Goal: Task Accomplishment & Management: Use online tool/utility

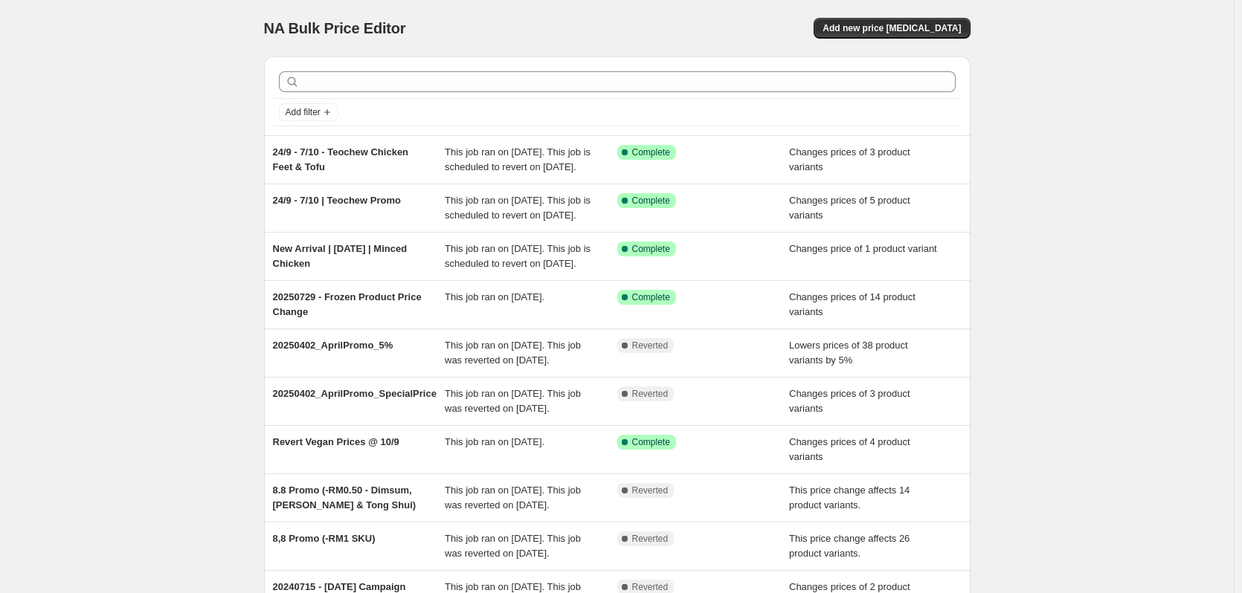
click at [1125, 387] on div "NA Bulk Price Editor. This page is ready NA Bulk Price Editor Add new price cha…" at bounding box center [617, 383] width 1234 height 766
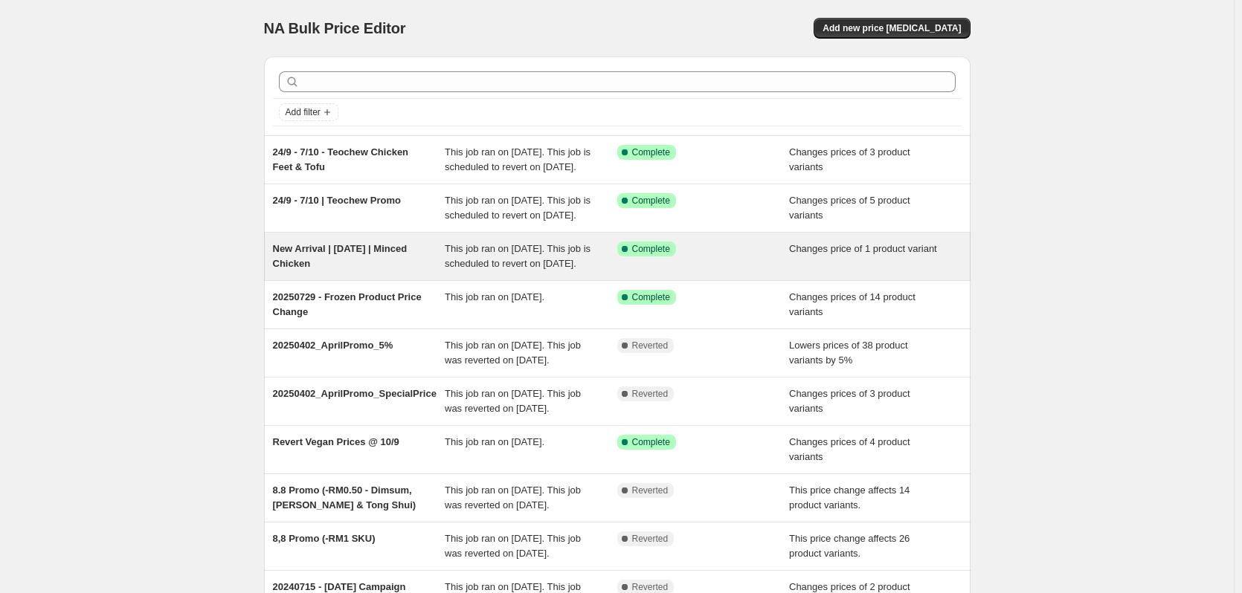
click at [388, 269] on span "New Arrival | 15 Oct | Minced Chicken" at bounding box center [340, 256] width 135 height 26
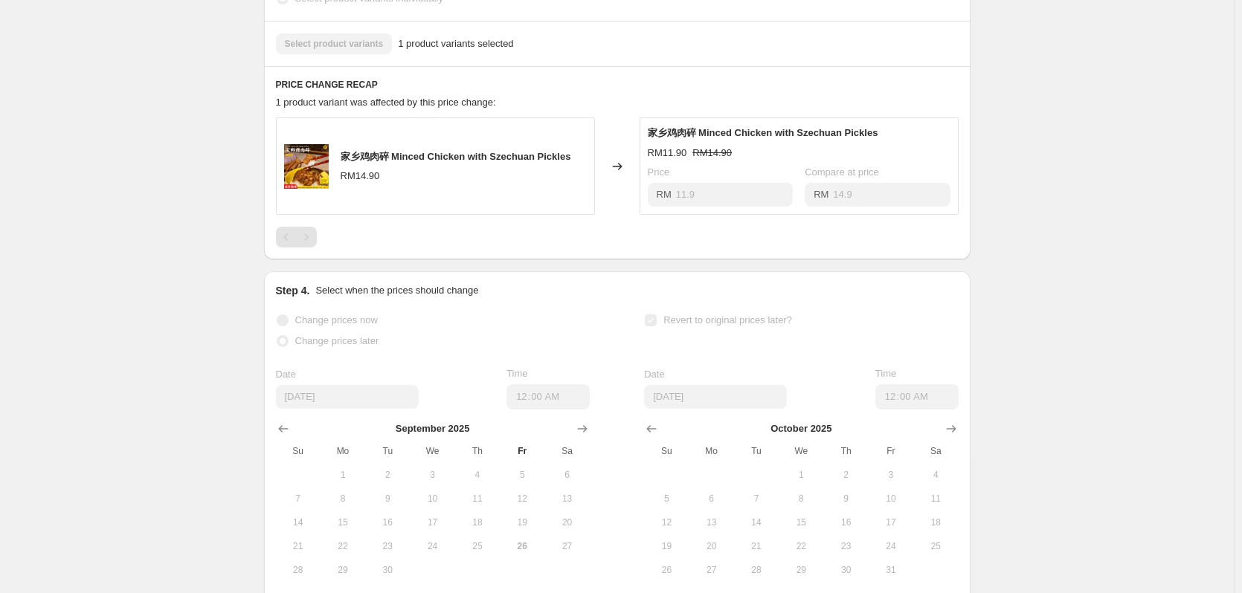
scroll to position [554, 0]
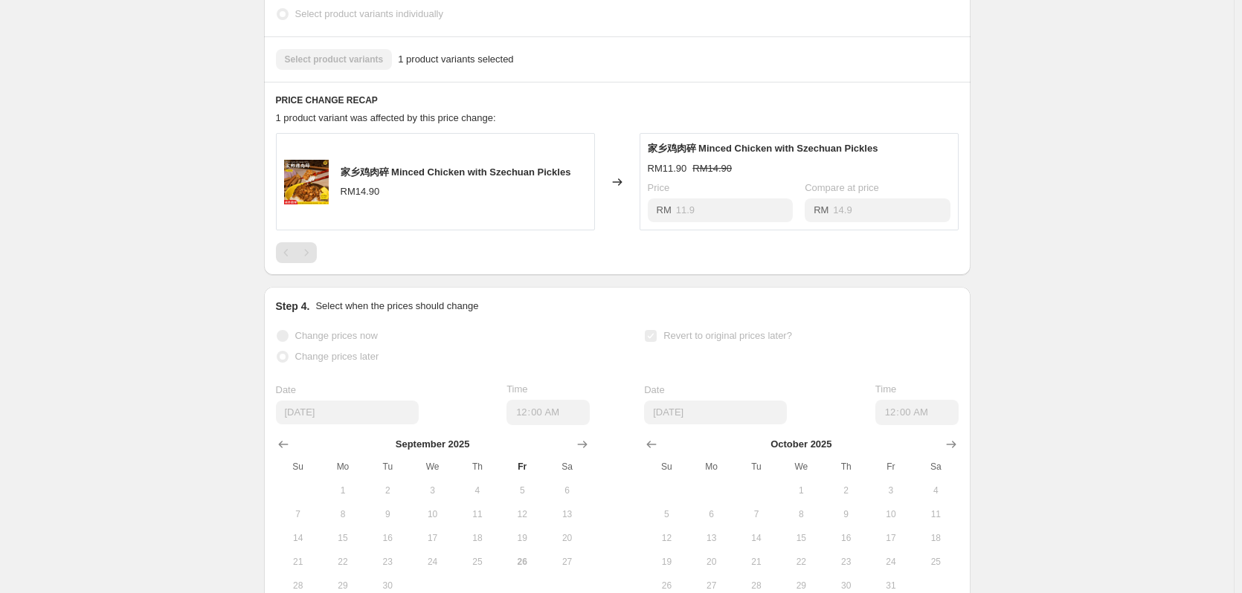
click at [1050, 254] on div "New Arrival | 15 Oct | Minced Chicken. This page is ready New Arrival | 15 Oct …" at bounding box center [617, 86] width 1234 height 1281
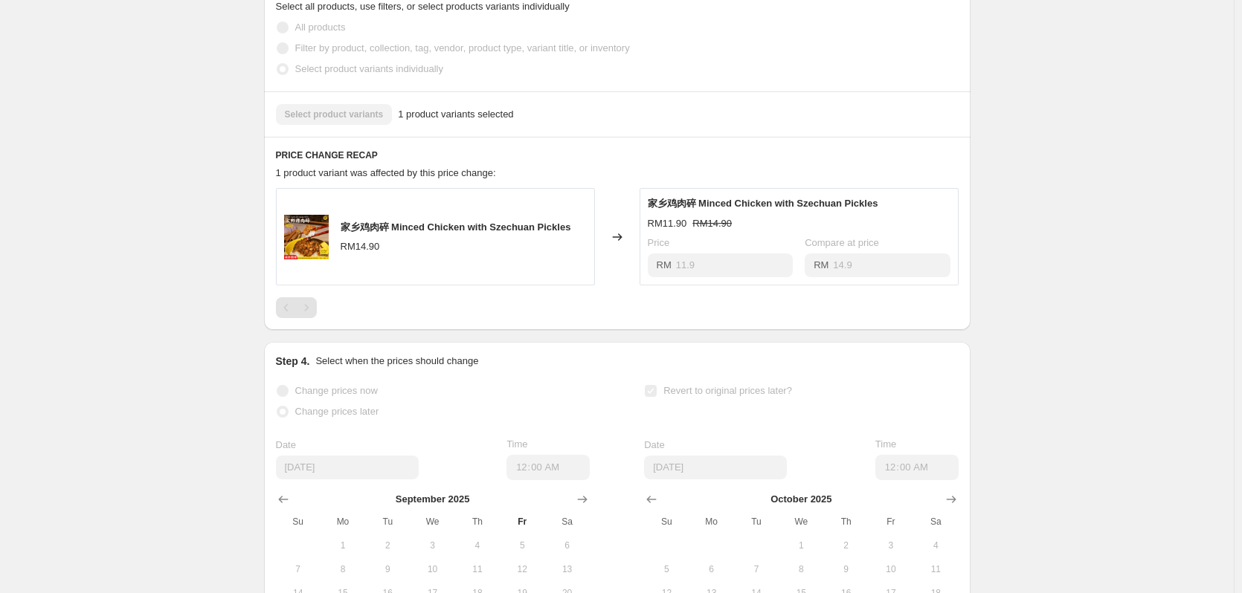
scroll to position [331, 0]
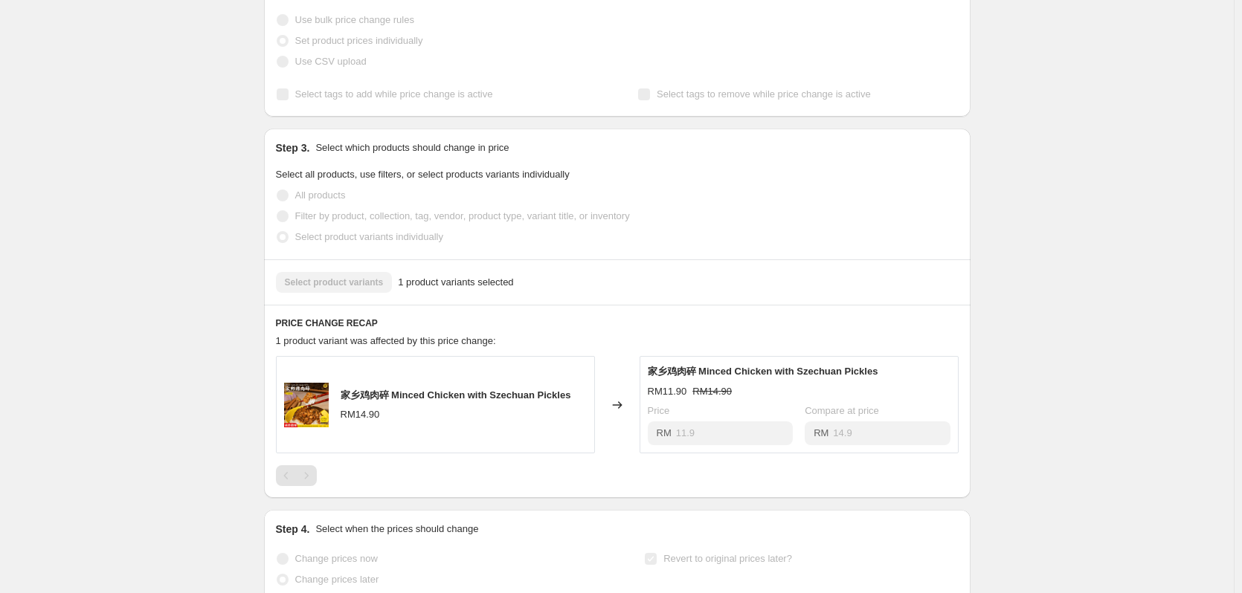
click at [466, 401] on span "家乡鸡肉碎 Minced Chicken with Szechuan Pickles" at bounding box center [456, 395] width 231 height 11
drag, startPoint x: 457, startPoint y: 434, endPoint x: 340, endPoint y: 401, distance: 121.3
click at [340, 401] on div "家乡鸡肉碎 Minced Chicken with Szechuan Pickles RM14.90" at bounding box center [435, 404] width 319 height 97
click at [345, 401] on span "家乡鸡肉碎 Minced Chicken with Szechuan Pickles" at bounding box center [456, 395] width 231 height 11
drag, startPoint x: 346, startPoint y: 413, endPoint x: 515, endPoint y: 465, distance: 177.2
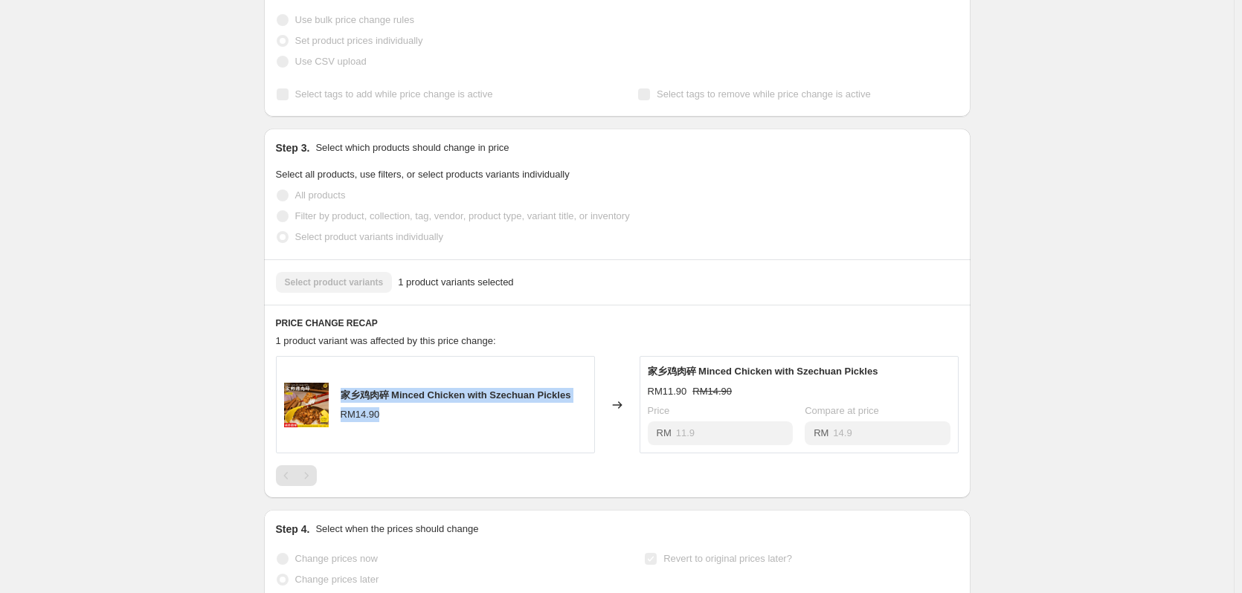
click at [515, 454] on div "家乡鸡肉碎 Minced Chicken with Szechuan Pickles RM14.90" at bounding box center [435, 404] width 319 height 97
click at [512, 440] on div "家乡鸡肉碎 Minced Chicken with Szechuan Pickles RM14.90" at bounding box center [435, 404] width 319 height 97
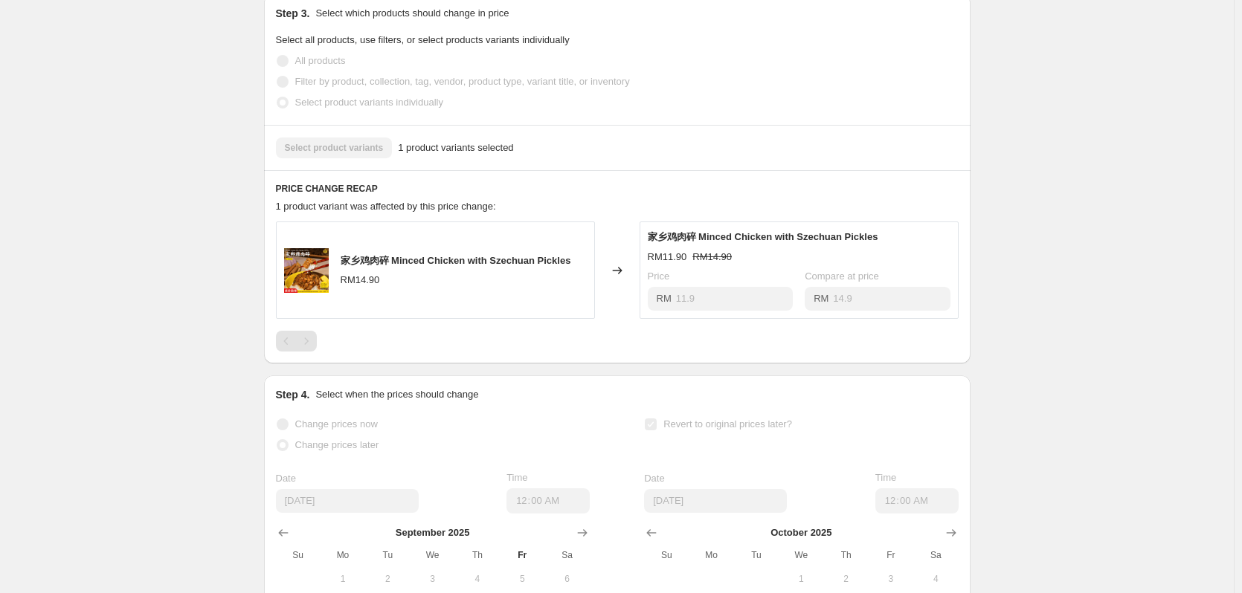
scroll to position [703, 0]
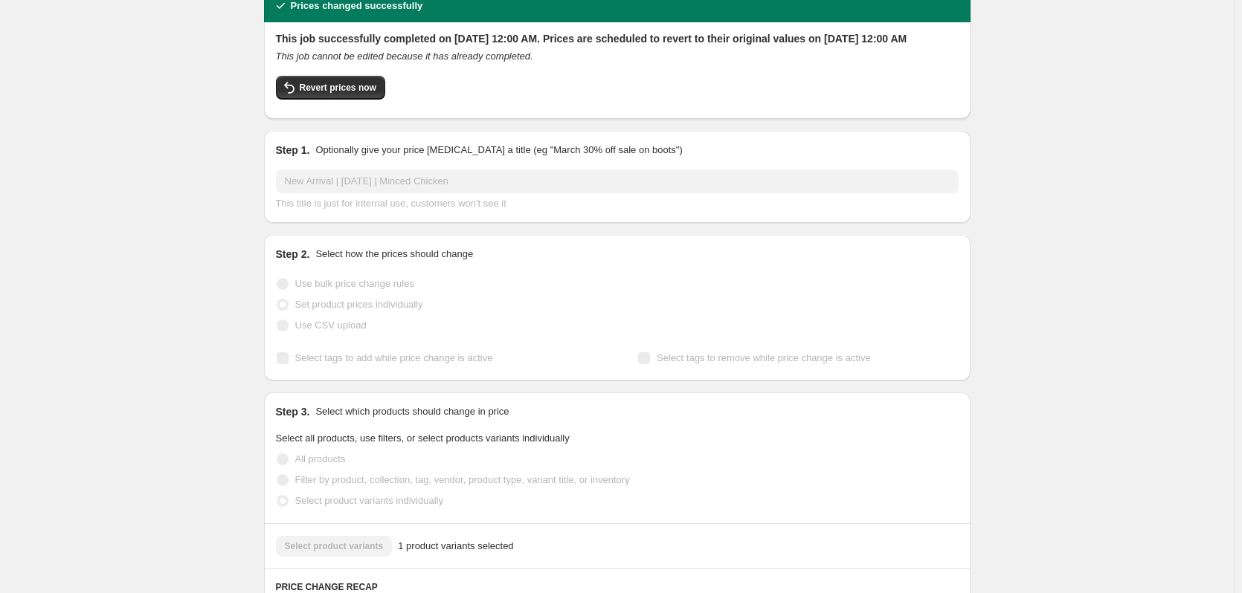
scroll to position [0, 0]
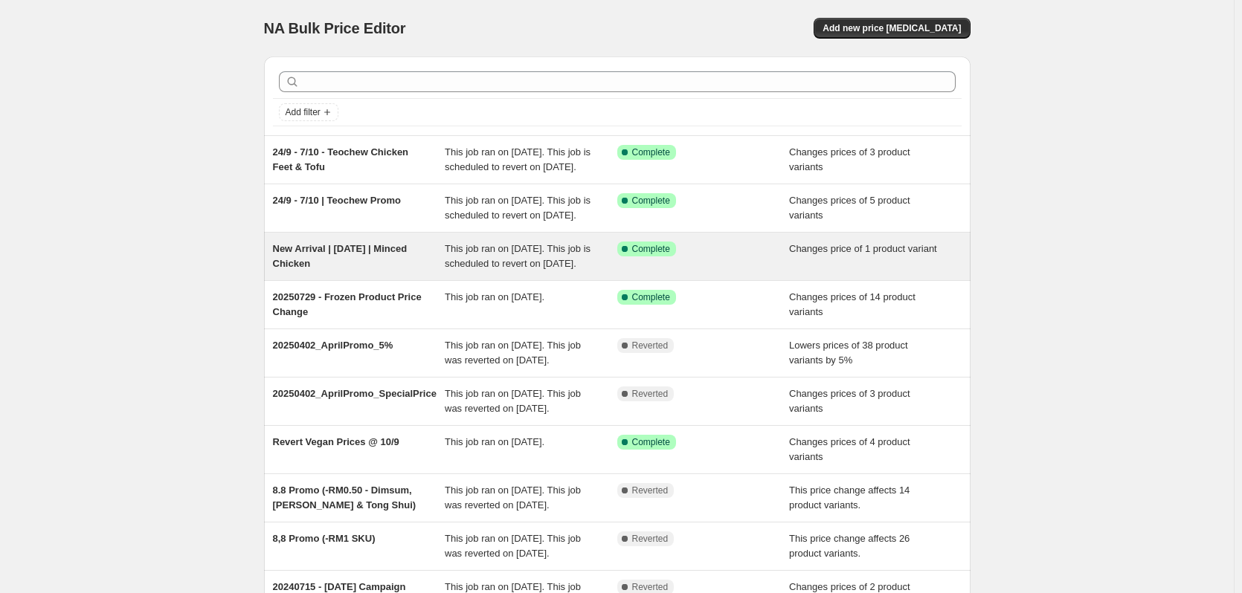
click at [495, 269] on span "This job ran on [DATE]. This job is scheduled to revert on [DATE]." at bounding box center [518, 256] width 146 height 26
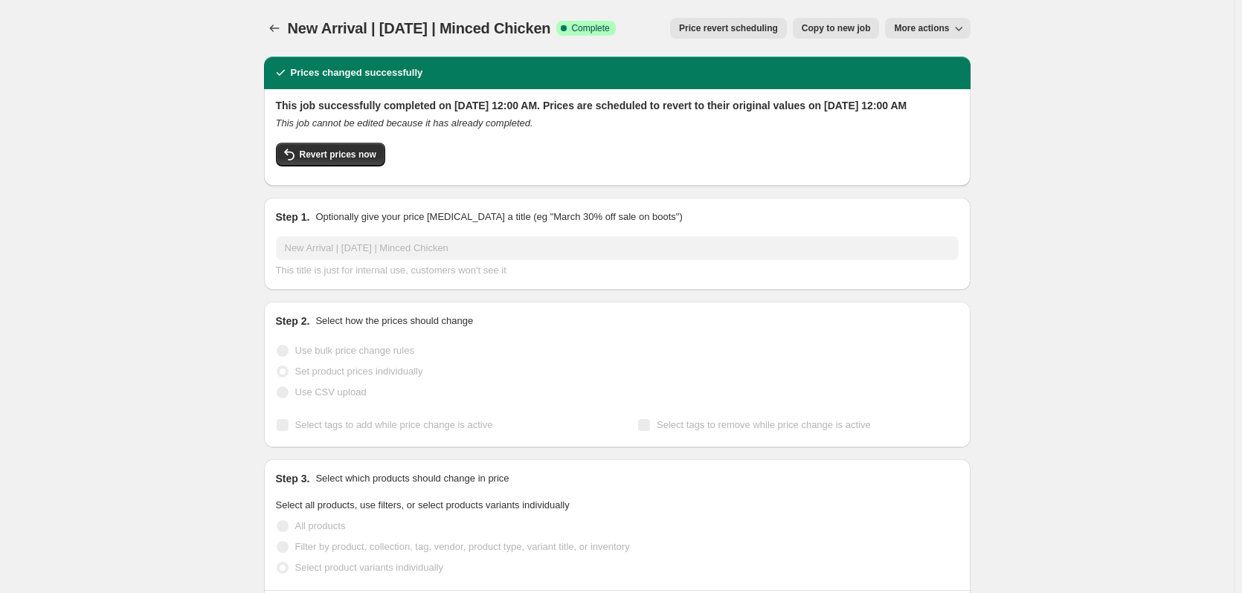
click at [949, 28] on span "More actions" at bounding box center [921, 28] width 55 height 12
click at [945, 31] on span "More actions" at bounding box center [921, 28] width 55 height 12
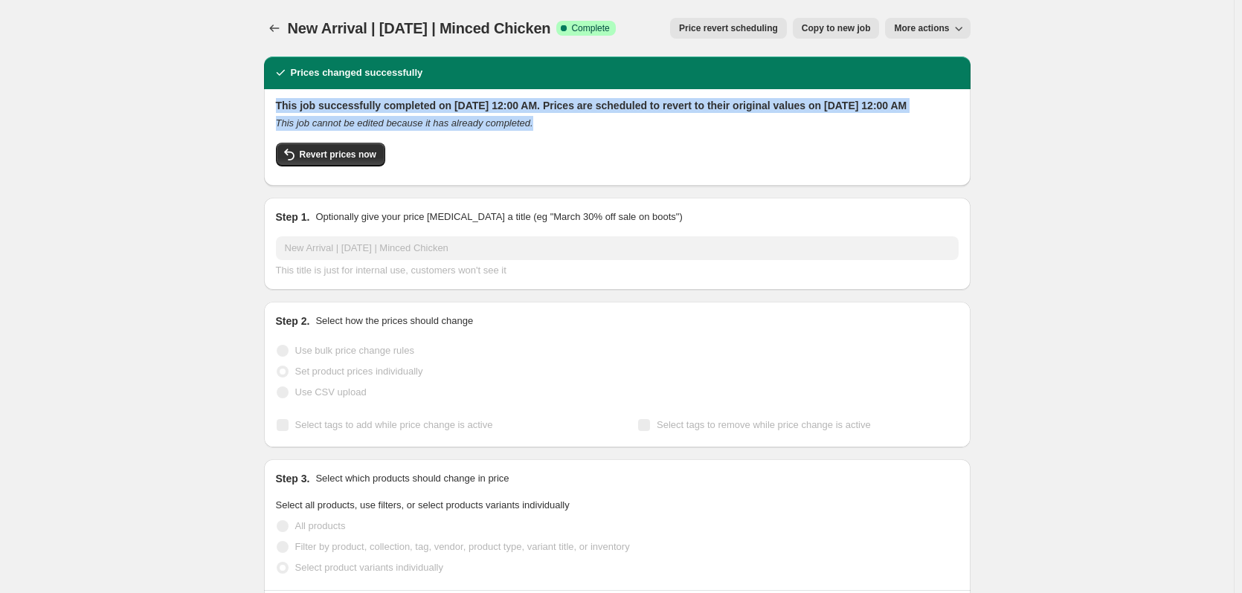
drag, startPoint x: 541, startPoint y: 135, endPoint x: 213, endPoint y: 106, distance: 329.3
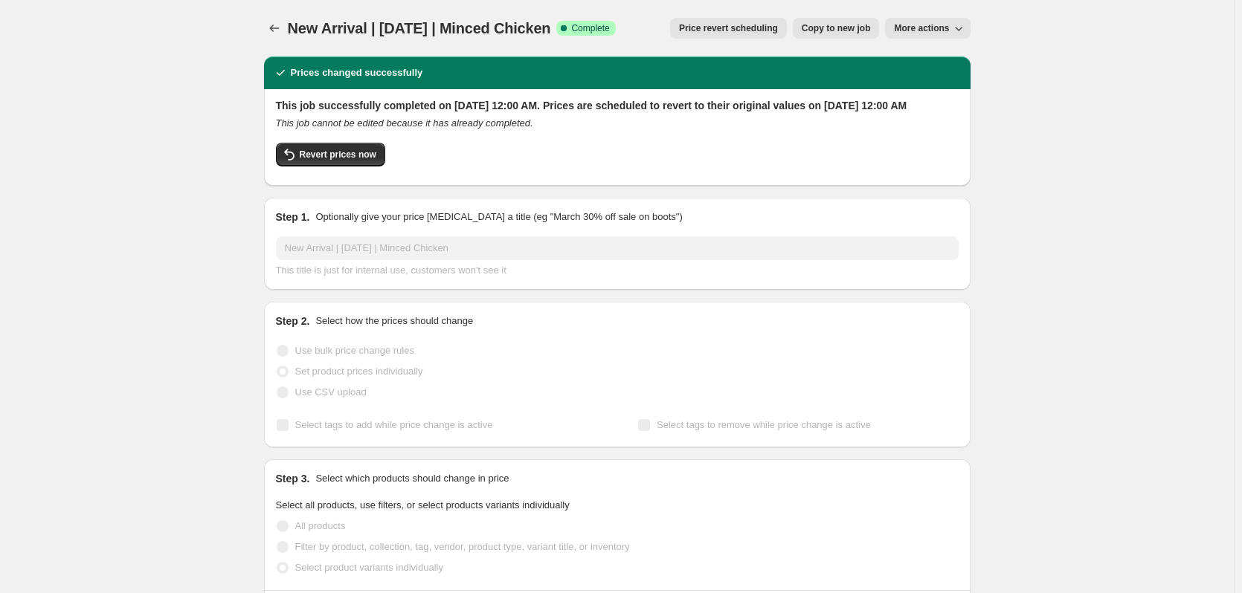
click at [740, 34] on button "Price revert scheduling" at bounding box center [728, 28] width 117 height 21
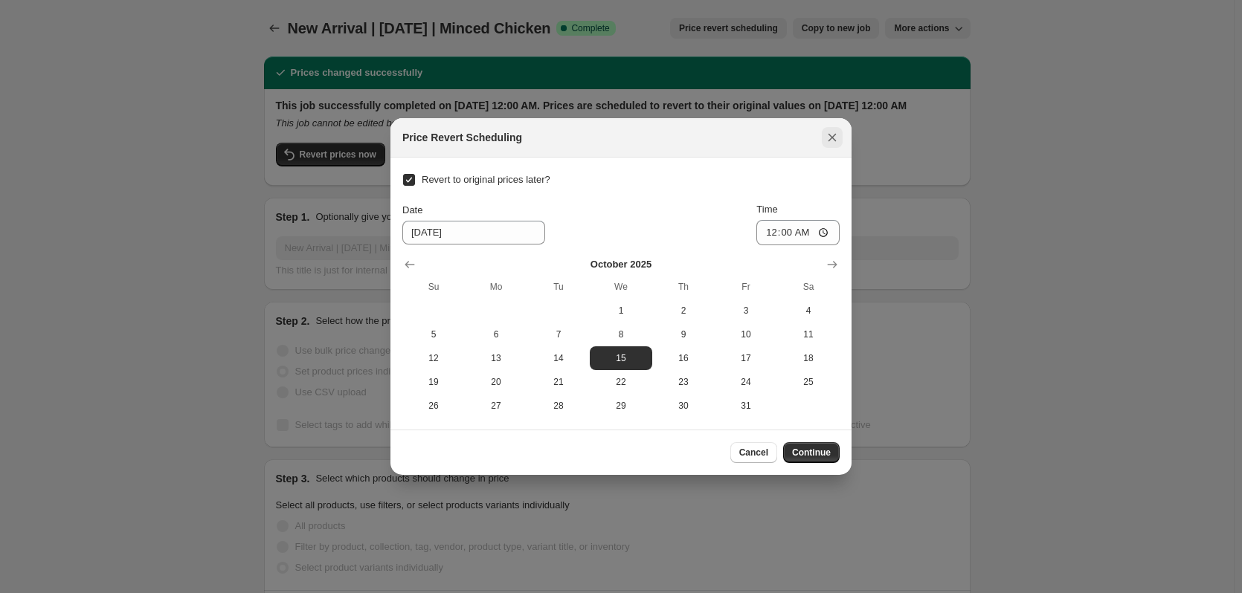
click at [836, 135] on icon "Close" at bounding box center [832, 138] width 8 height 8
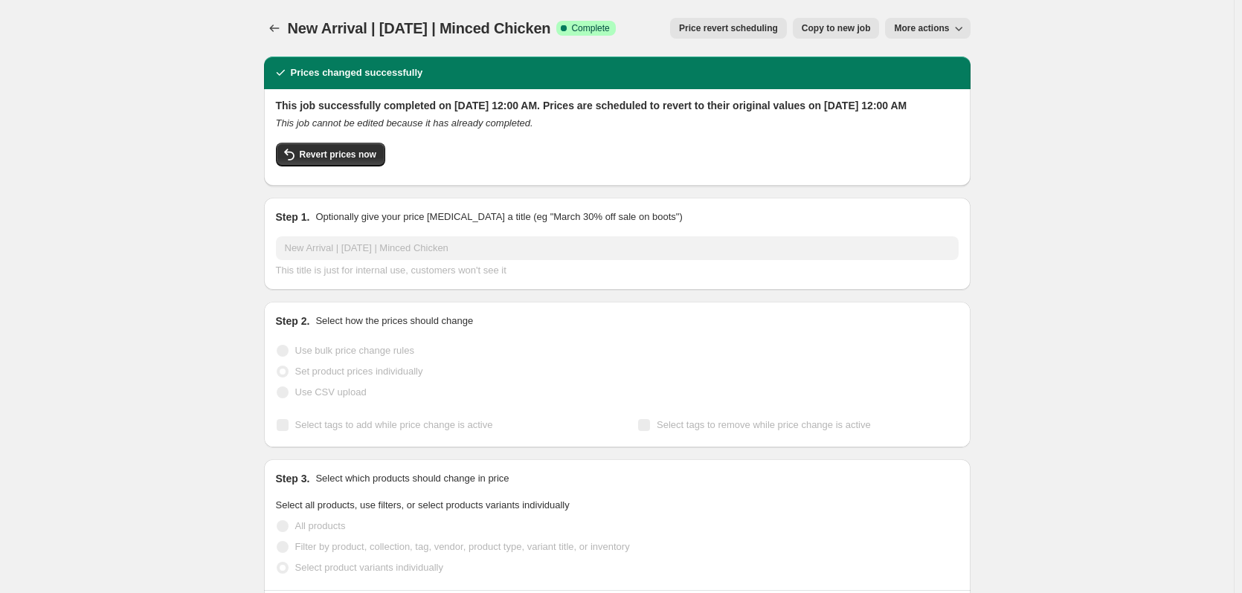
click at [949, 28] on span "More actions" at bounding box center [921, 28] width 55 height 12
click at [965, 92] on button "Delete job" at bounding box center [941, 84] width 90 height 24
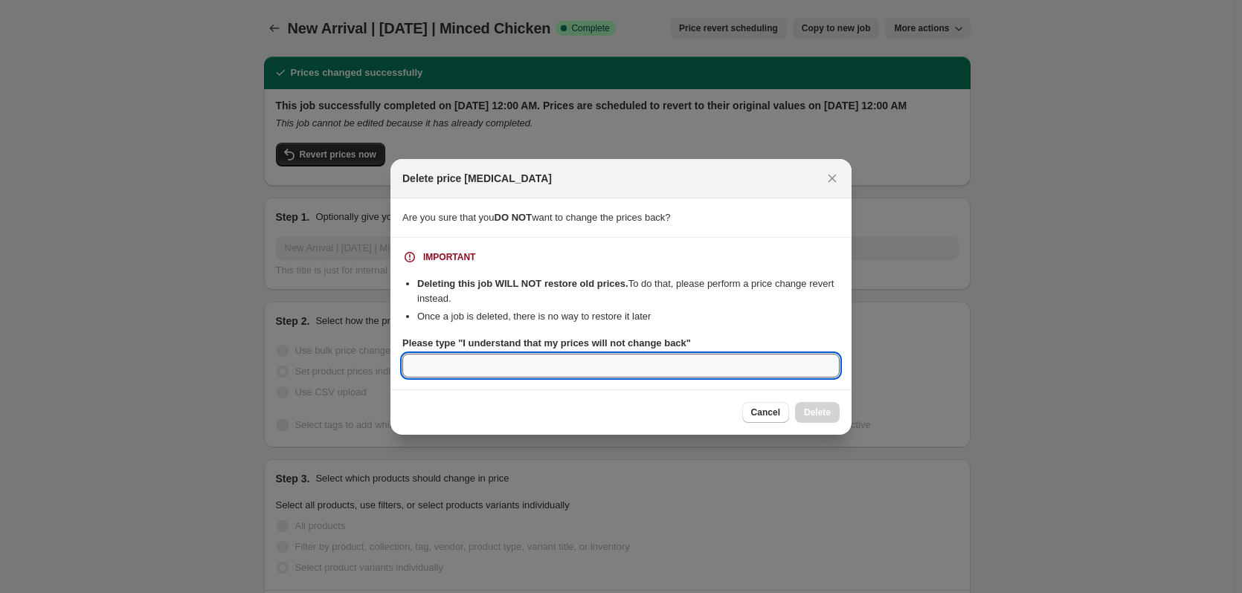
click at [733, 368] on input "Please type "I understand that my prices will not change back"" at bounding box center [620, 366] width 437 height 24
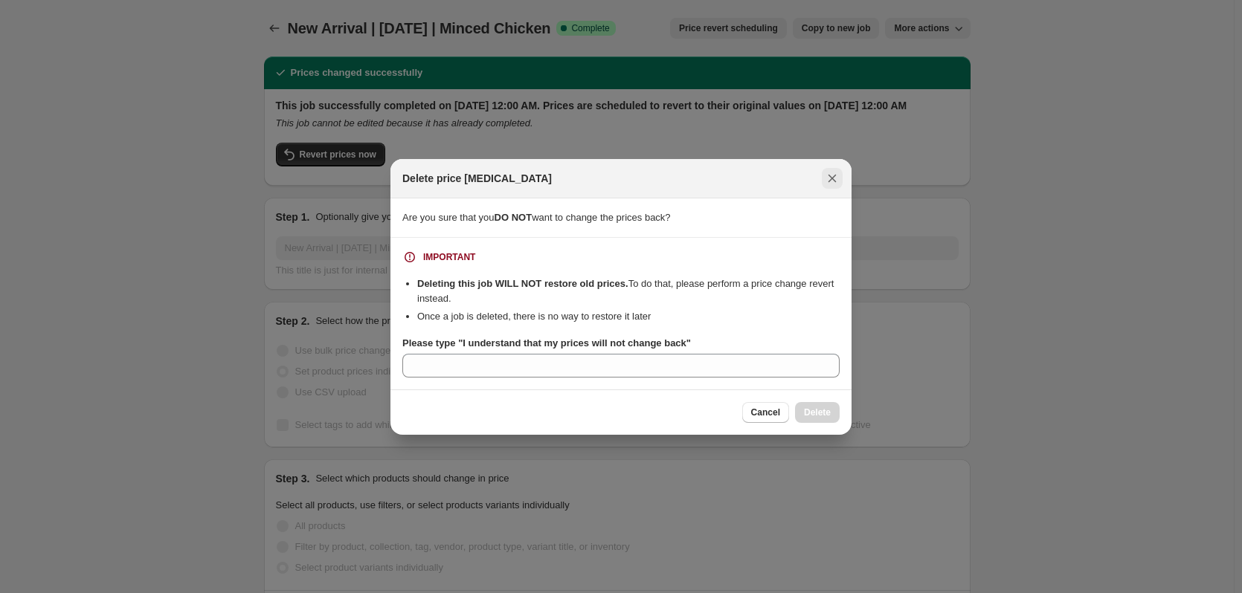
click at [837, 176] on icon "Close" at bounding box center [832, 178] width 15 height 15
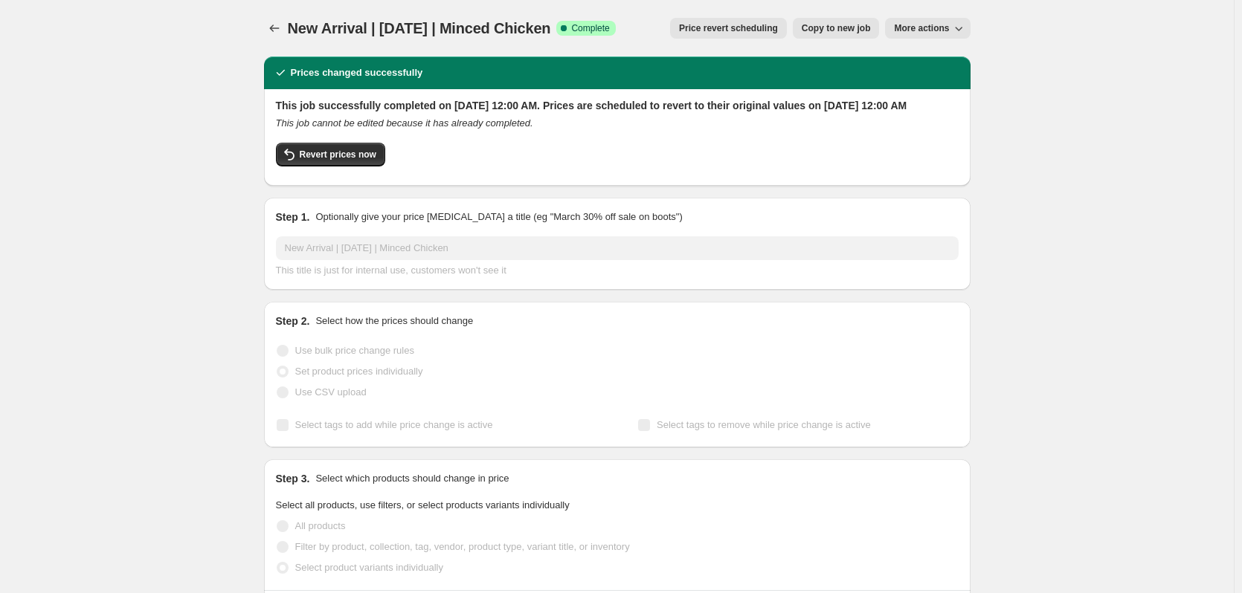
click at [820, 28] on span "Copy to new job" at bounding box center [836, 28] width 69 height 12
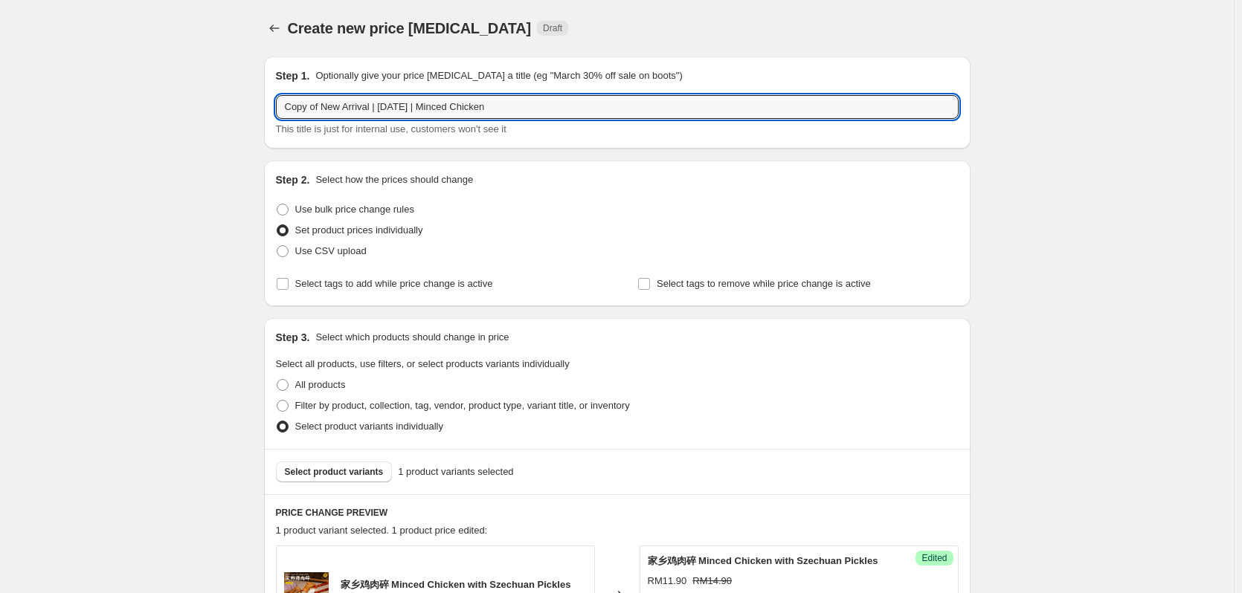
drag, startPoint x: 325, startPoint y: 104, endPoint x: 235, endPoint y: 101, distance: 90.0
click at [236, 106] on div "Create new price [MEDICAL_DATA]. This page is ready Create new price [MEDICAL_D…" at bounding box center [617, 459] width 1234 height 918
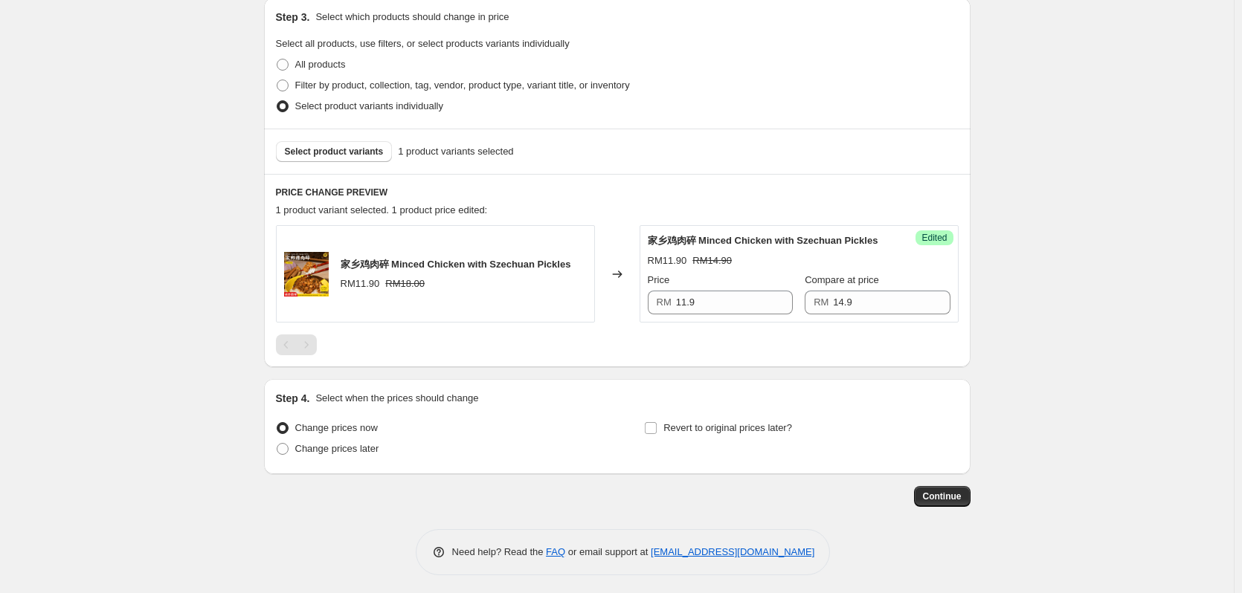
scroll to position [325, 0]
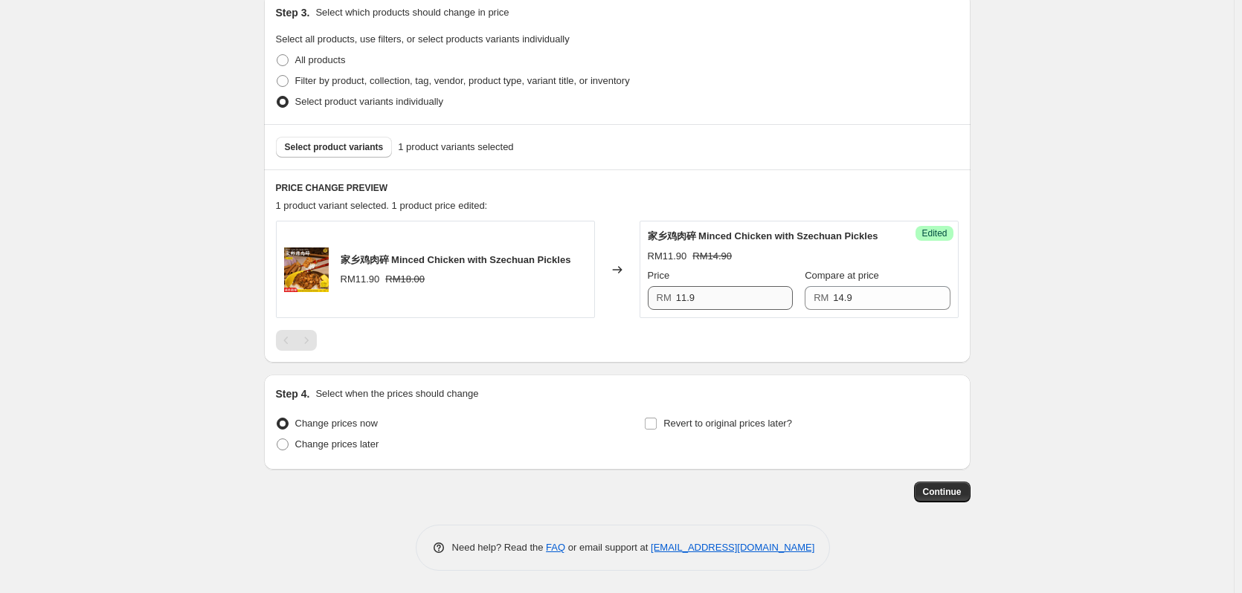
type input "New Arrival | [DATE] | Minced Chicken"
drag, startPoint x: 718, startPoint y: 300, endPoint x: 645, endPoint y: 294, distance: 73.9
click at [645, 294] on div "Success Edited 家乡鸡肉碎 Minced Chicken with Szechuan Pickles RM11.90 RM14.90 Price…" at bounding box center [799, 269] width 319 height 97
type input "14.9"
drag, startPoint x: 853, startPoint y: 289, endPoint x: 795, endPoint y: 290, distance: 58.0
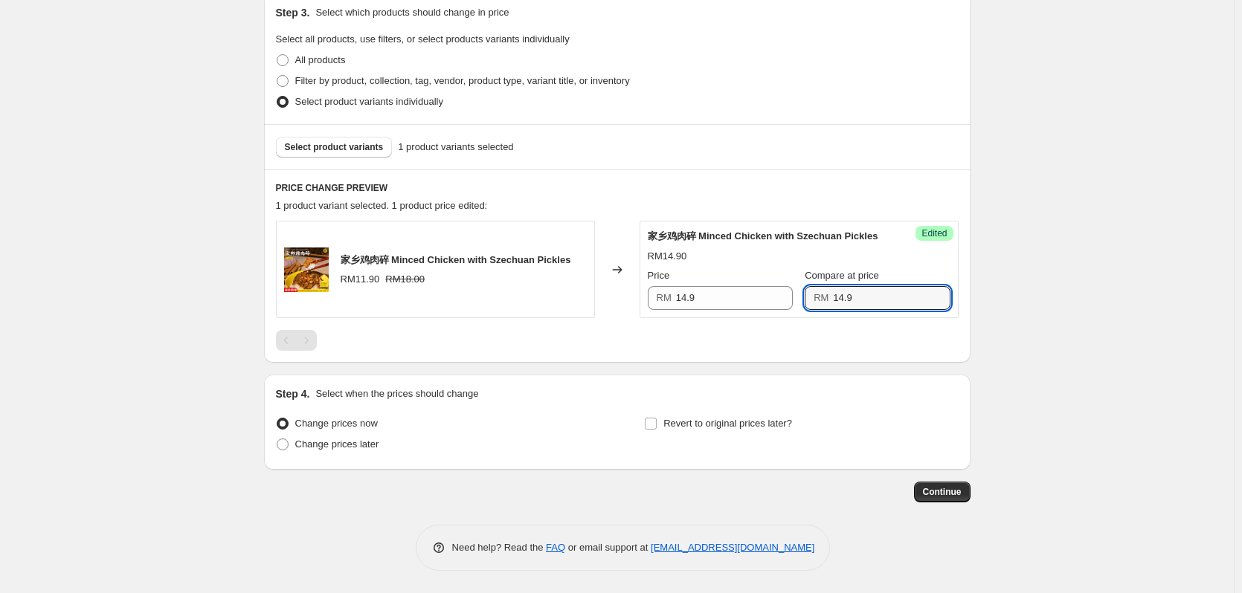
click at [795, 290] on div "Price RM 14.9 Compare at price RM 14.9" at bounding box center [799, 289] width 303 height 42
type input "18"
click at [1096, 349] on div "Create new price [MEDICAL_DATA]. This page is ready Create new price [MEDICAL_D…" at bounding box center [617, 134] width 1234 height 918
click at [345, 448] on span "Change prices later" at bounding box center [337, 444] width 84 height 11
click at [277, 440] on input "Change prices later" at bounding box center [277, 439] width 1 height 1
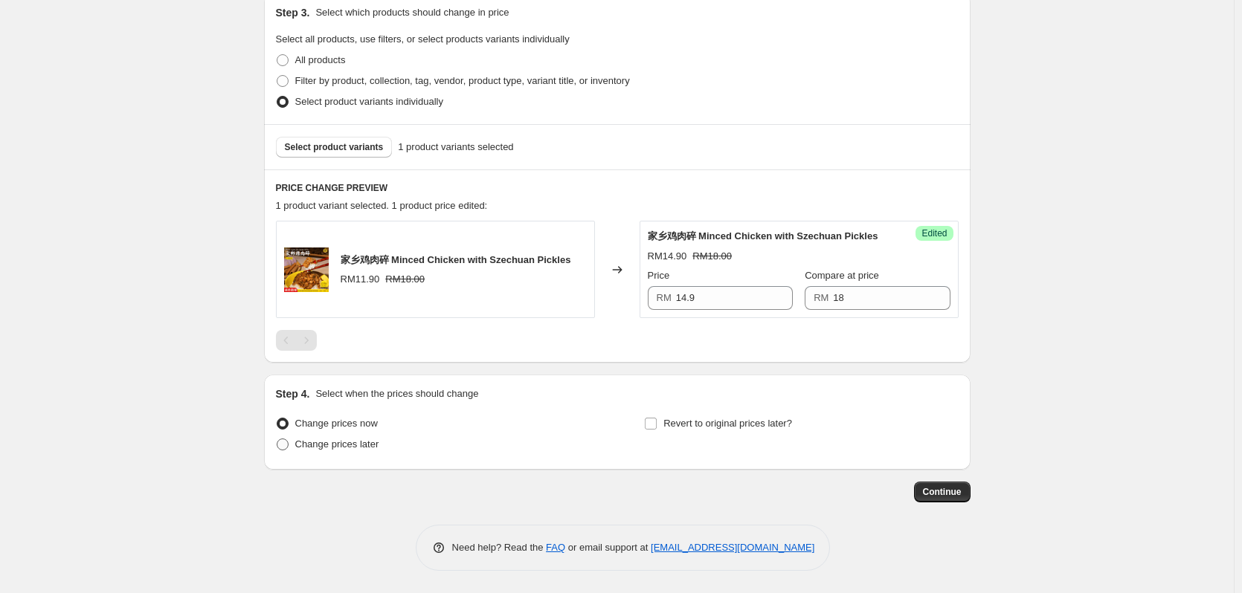
radio input "true"
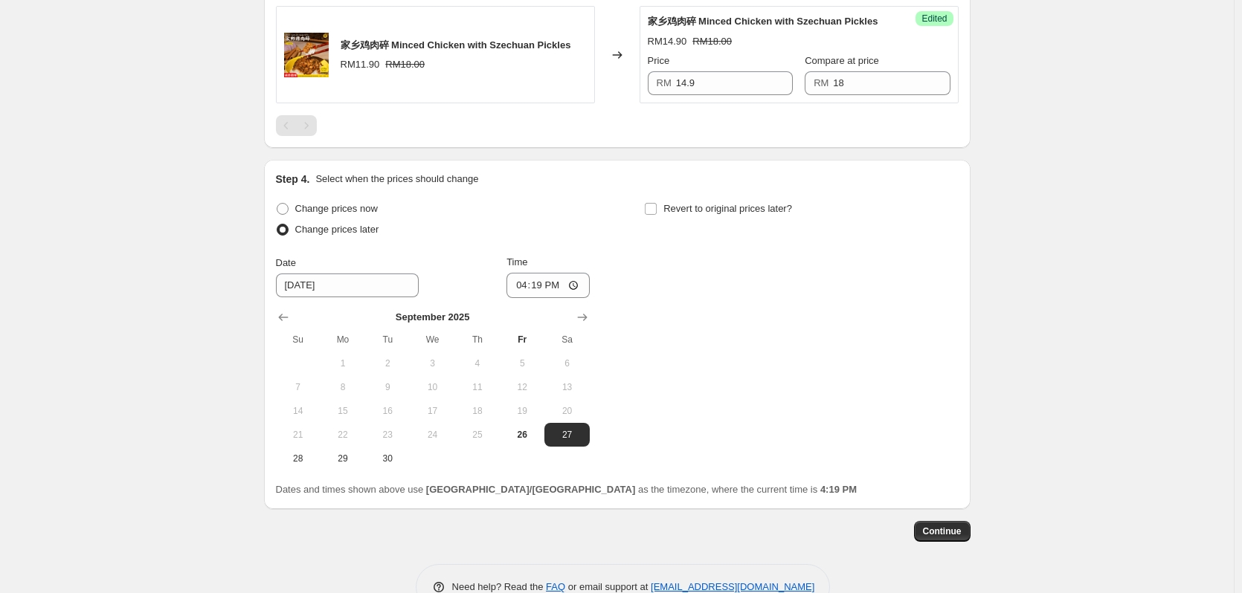
scroll to position [579, 0]
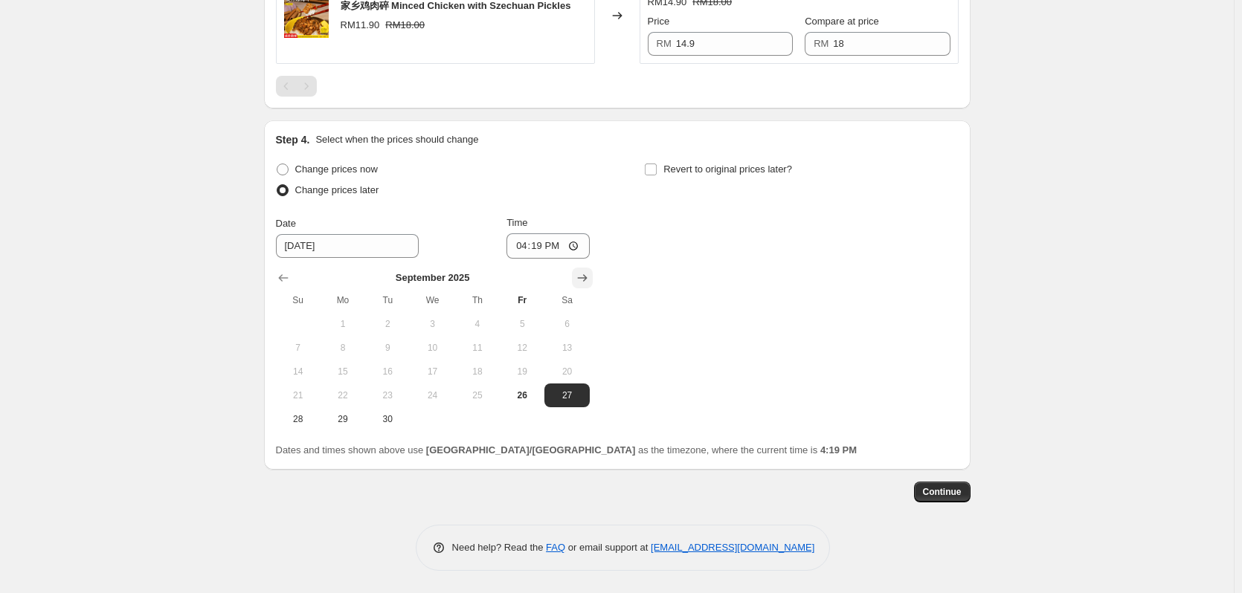
click at [584, 278] on icon "Show next month, October 2025" at bounding box center [582, 277] width 10 height 7
click at [448, 370] on span "15" at bounding box center [432, 372] width 33 height 12
type input "[DATE]"
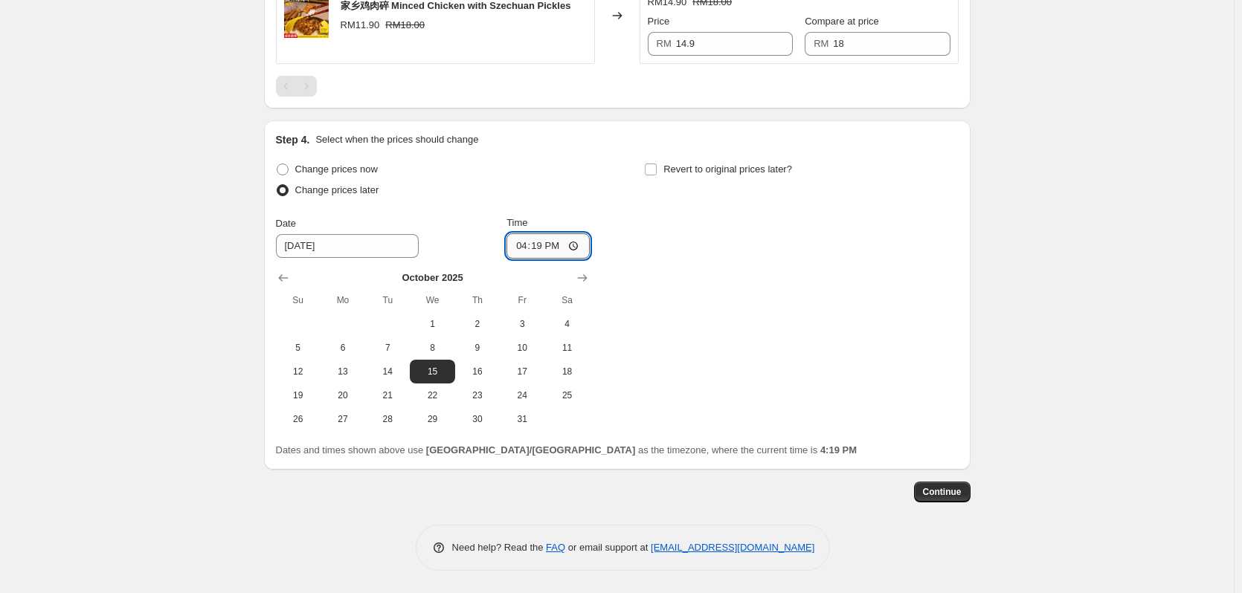
click at [534, 243] on input "16:19" at bounding box center [547, 246] width 83 height 25
click at [529, 245] on input "16:19" at bounding box center [547, 246] width 83 height 25
type input "00:00"
click at [744, 290] on div "Change prices now Change prices later Date [DATE] Time 00:00 [DATE] Su Mo Tu We…" at bounding box center [617, 295] width 683 height 272
click at [949, 503] on button "Continue" at bounding box center [942, 492] width 57 height 21
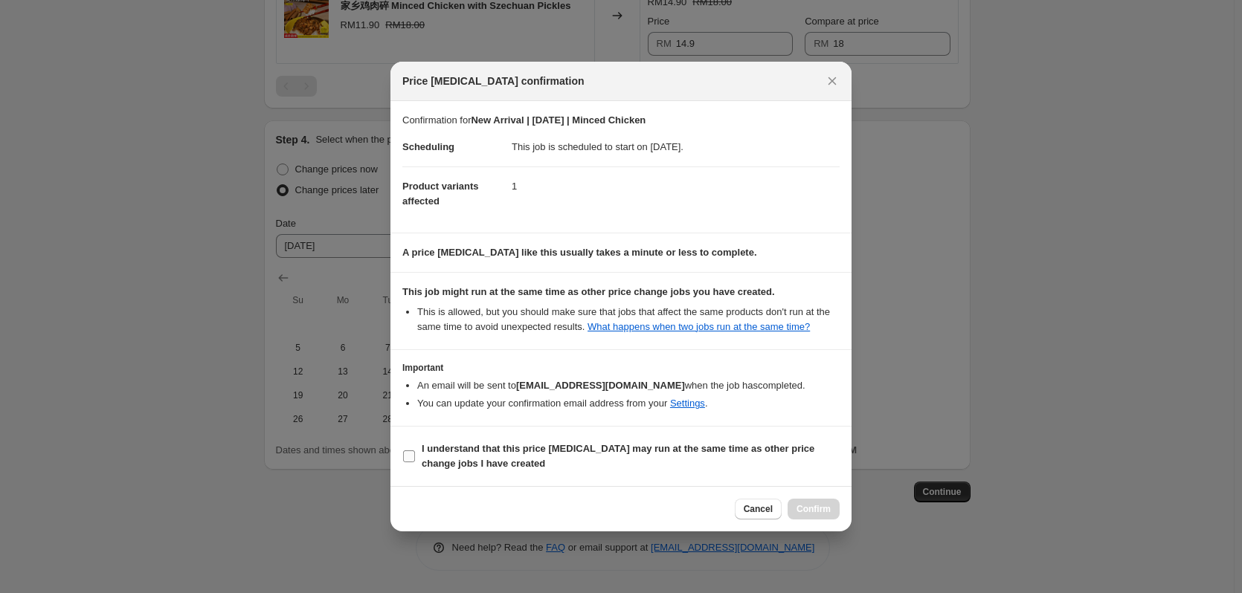
click at [448, 450] on b "I understand that this price [MEDICAL_DATA] may run at the same time as other p…" at bounding box center [618, 456] width 393 height 26
click at [415, 451] on input "I understand that this price [MEDICAL_DATA] may run at the same time as other p…" at bounding box center [409, 457] width 12 height 12
checkbox input "true"
click at [821, 513] on span "Confirm" at bounding box center [813, 509] width 34 height 12
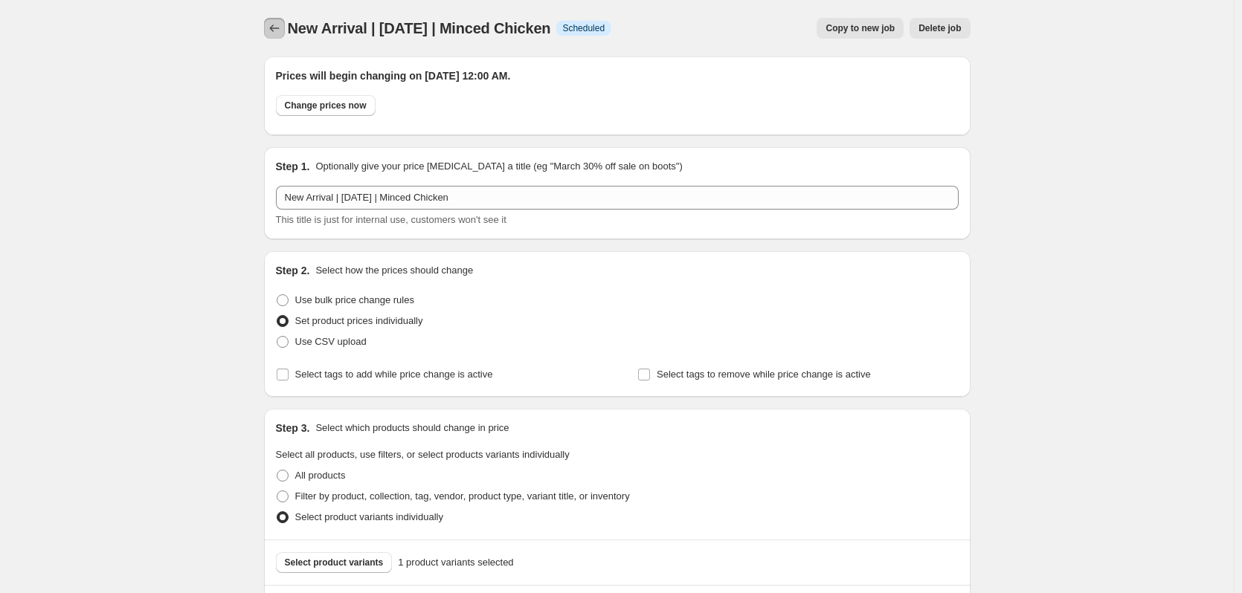
click at [277, 27] on icon "Price change jobs" at bounding box center [274, 28] width 15 height 15
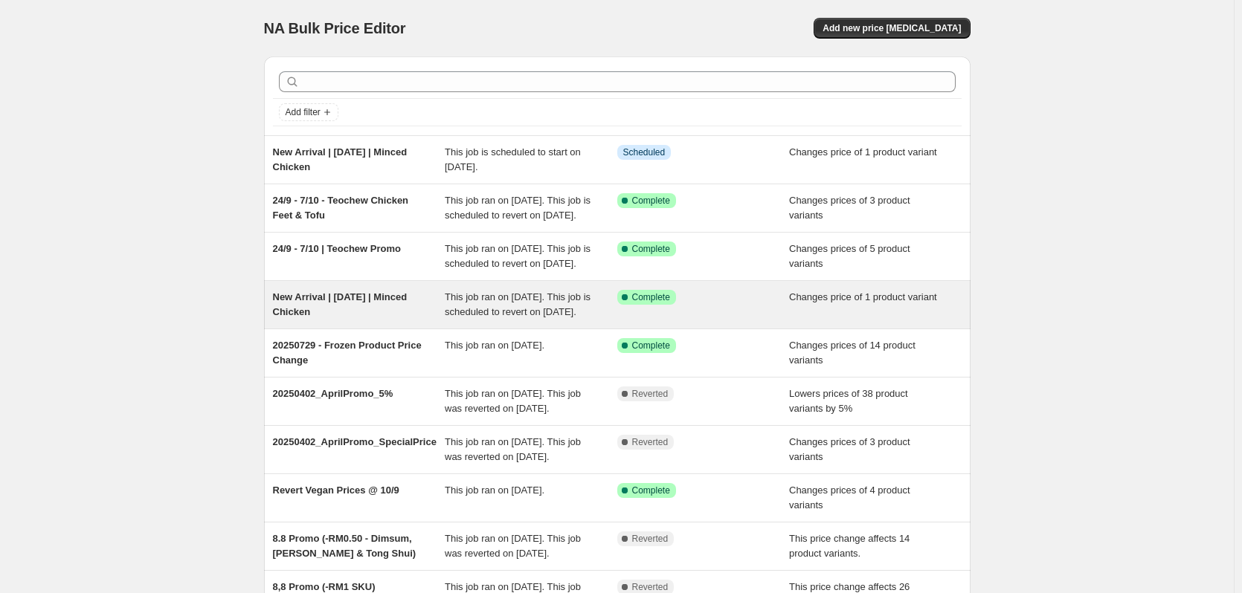
click at [428, 320] on div "New Arrival | [DATE] | Minced Chicken" at bounding box center [359, 305] width 173 height 30
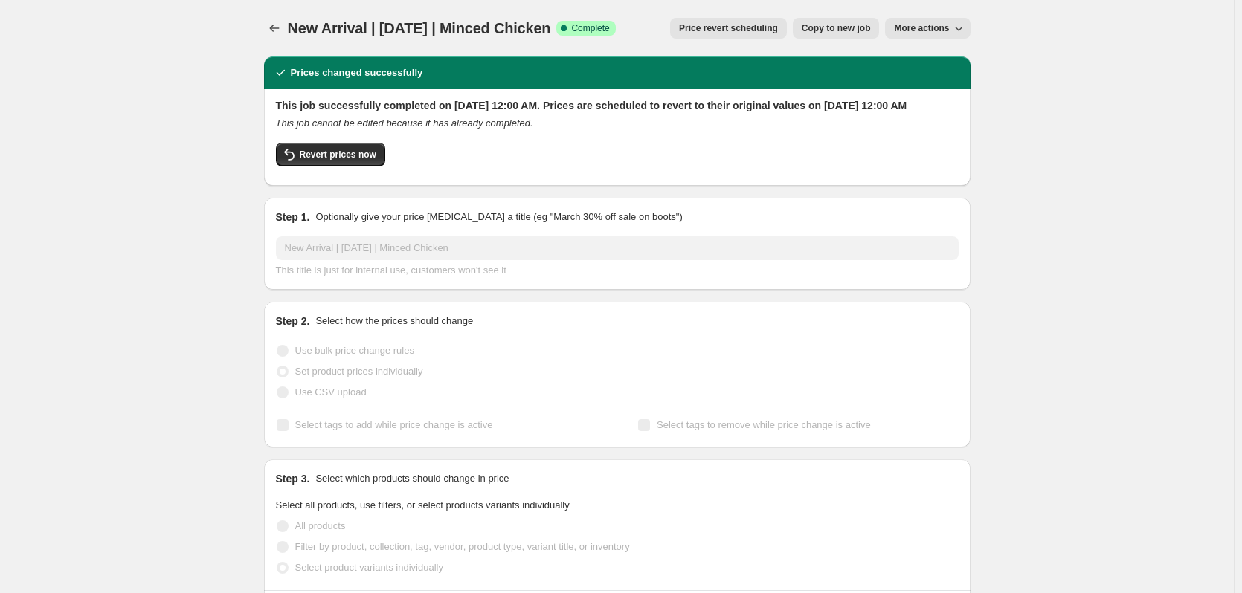
click at [954, 32] on icon "button" at bounding box center [958, 28] width 15 height 15
click at [926, 29] on span "More actions" at bounding box center [921, 28] width 55 height 12
click at [957, 88] on span "Delete job" at bounding box center [941, 84] width 81 height 15
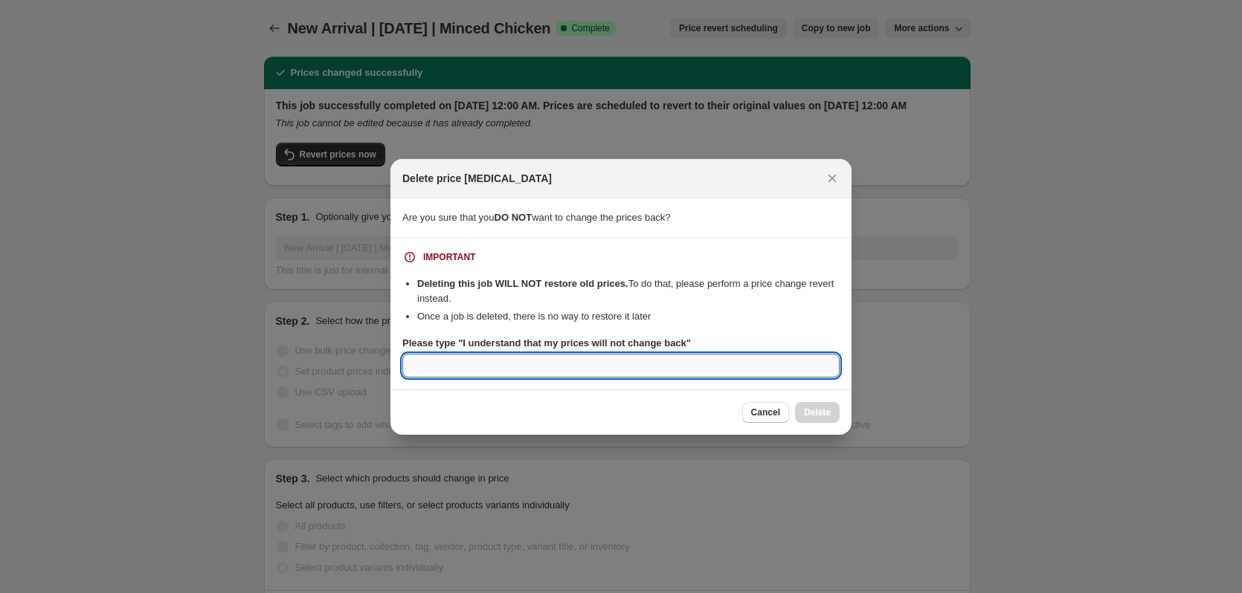
click at [708, 364] on input "Please type "I understand that my prices will not change back"" at bounding box center [620, 366] width 437 height 24
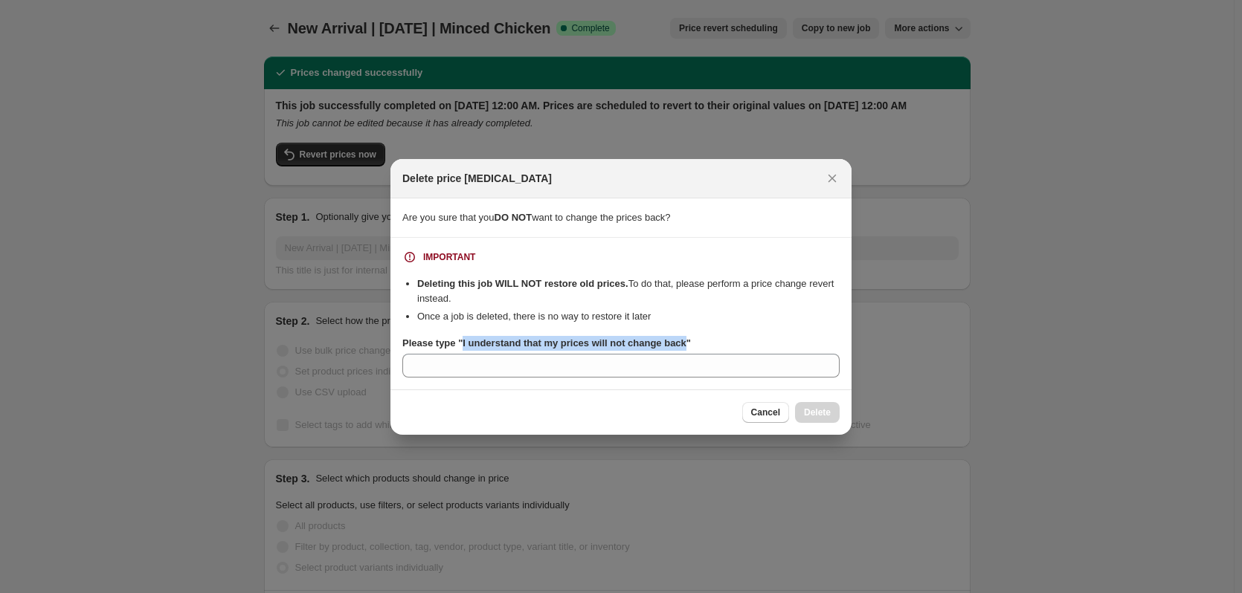
drag, startPoint x: 461, startPoint y: 342, endPoint x: 683, endPoint y: 347, distance: 221.7
click at [683, 347] on b "Please type "I understand that my prices will not change back"" at bounding box center [546, 343] width 289 height 11
copy b "I understand that my prices will not change back"
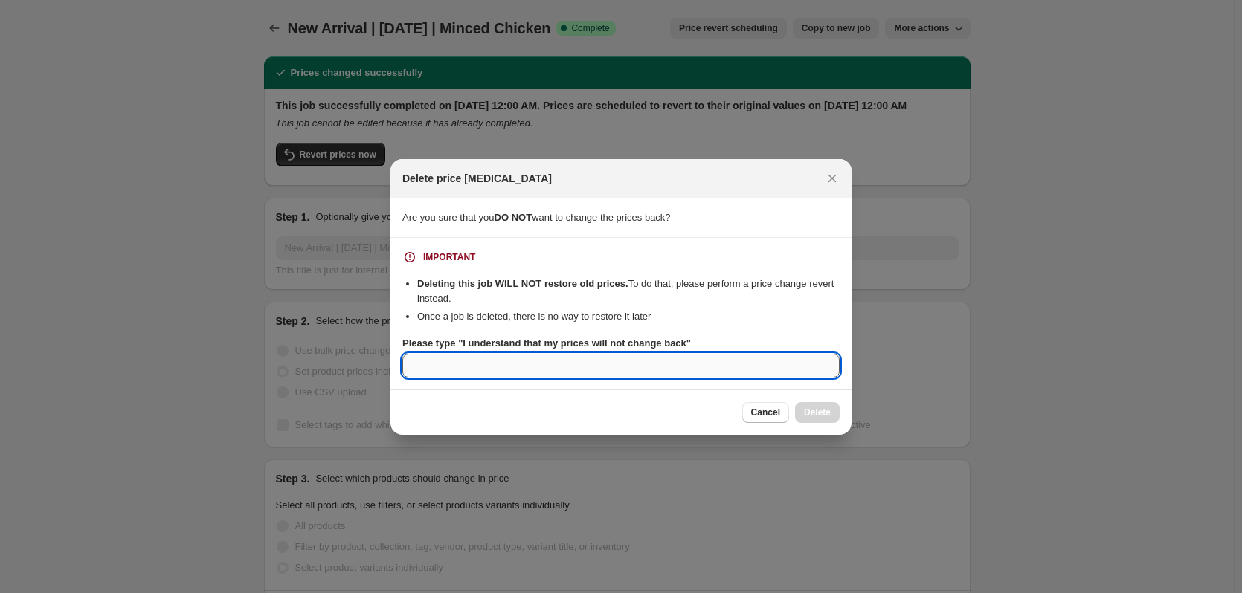
click at [682, 372] on input "Please type "I understand that my prices will not change back"" at bounding box center [620, 366] width 437 height 24
paste input "I understand that my prices will not change back"
type input "I understand that my prices will not change back"
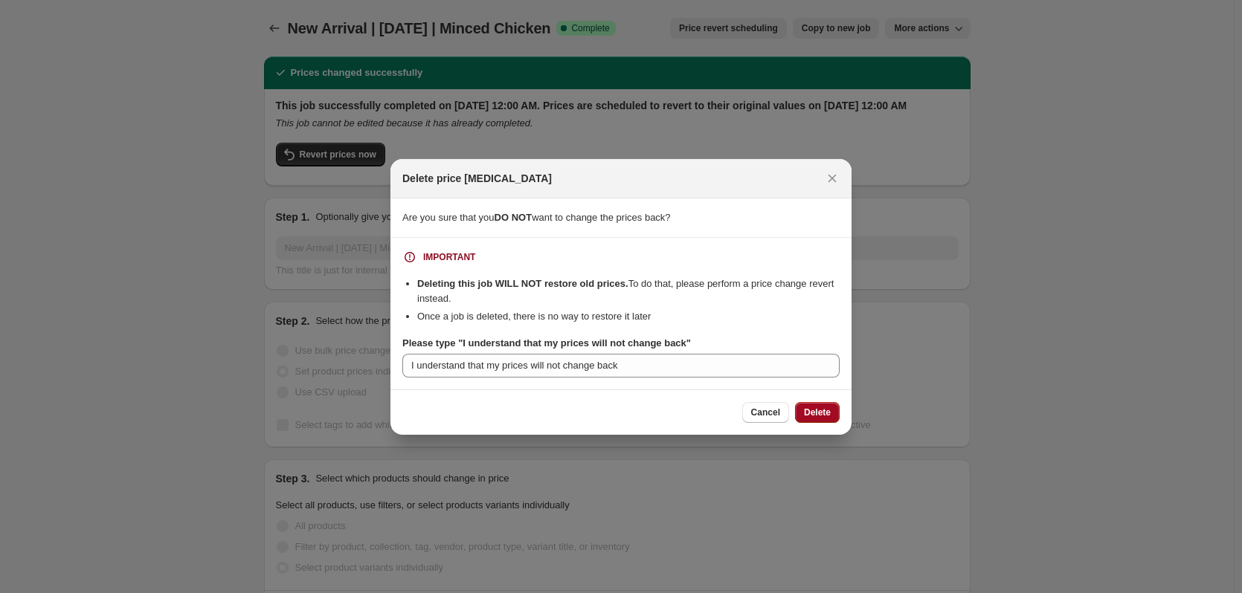
click at [817, 411] on span "Delete" at bounding box center [817, 413] width 27 height 12
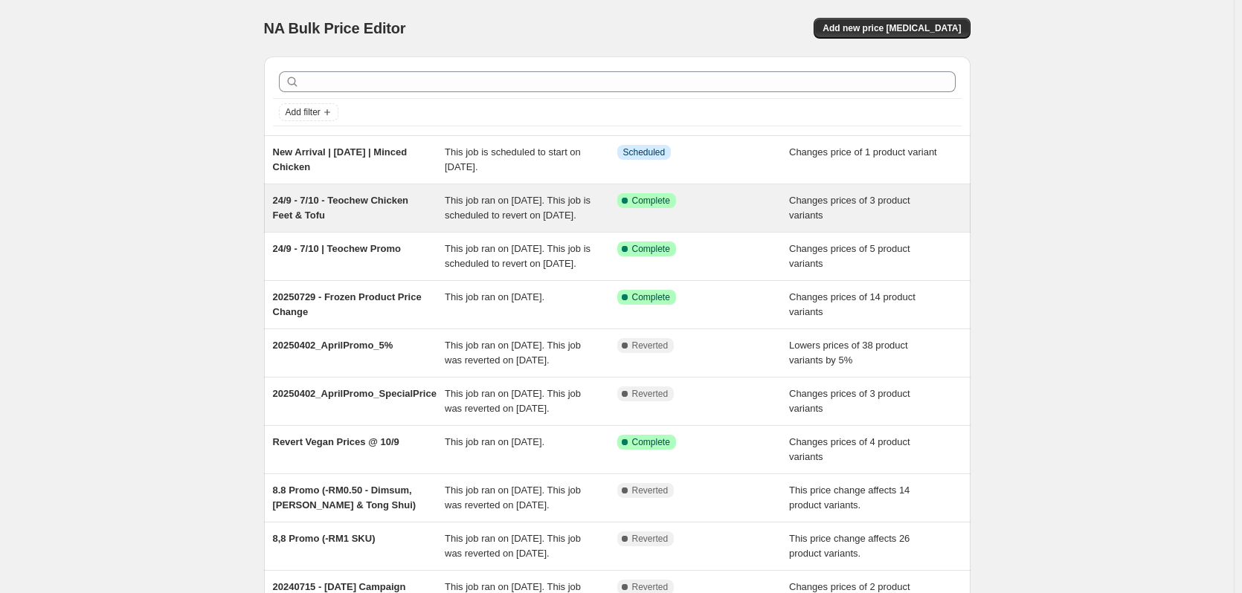
drag, startPoint x: 321, startPoint y: 155, endPoint x: 498, endPoint y: 240, distance: 196.2
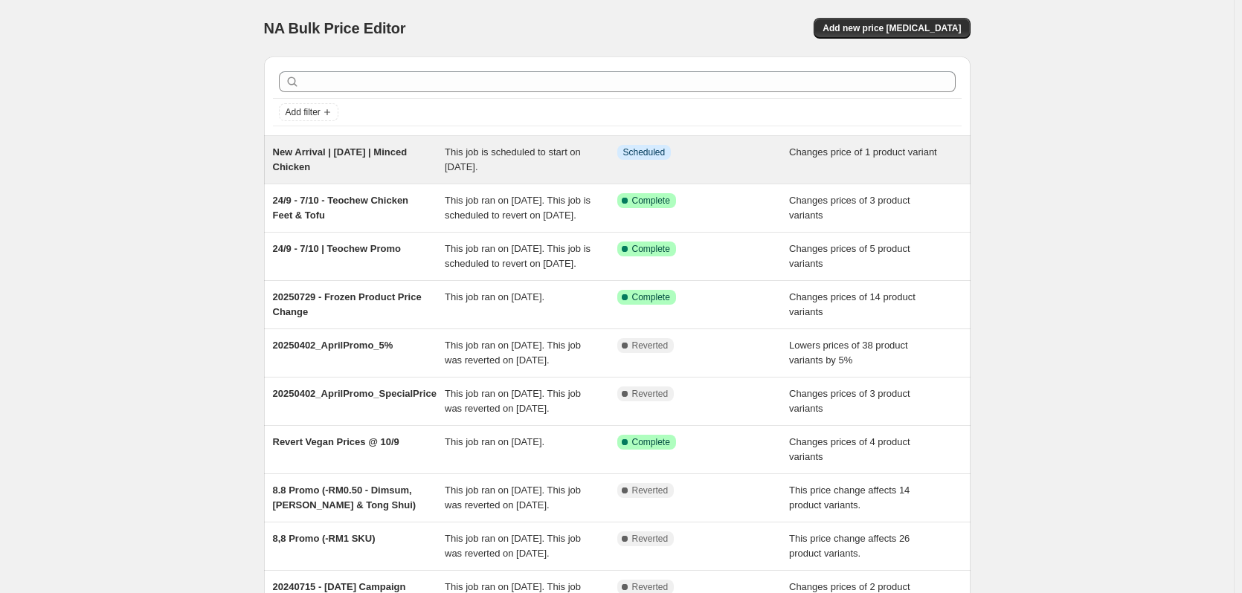
click at [298, 164] on span "New Arrival | [DATE] | Minced Chicken" at bounding box center [340, 160] width 135 height 26
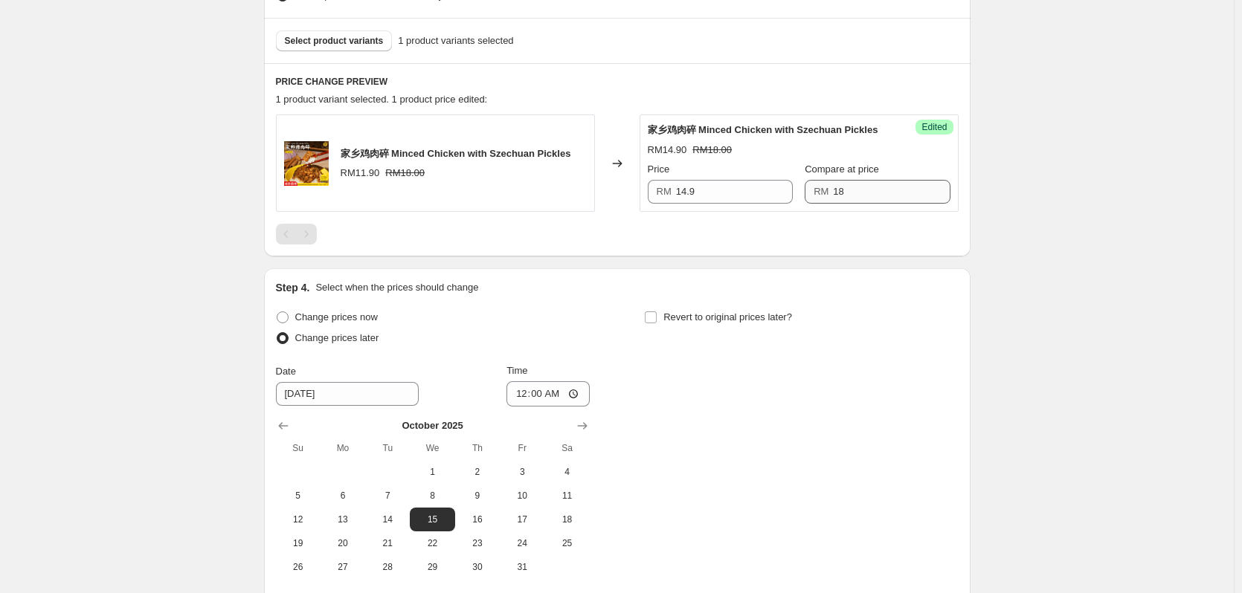
scroll to position [521, 0]
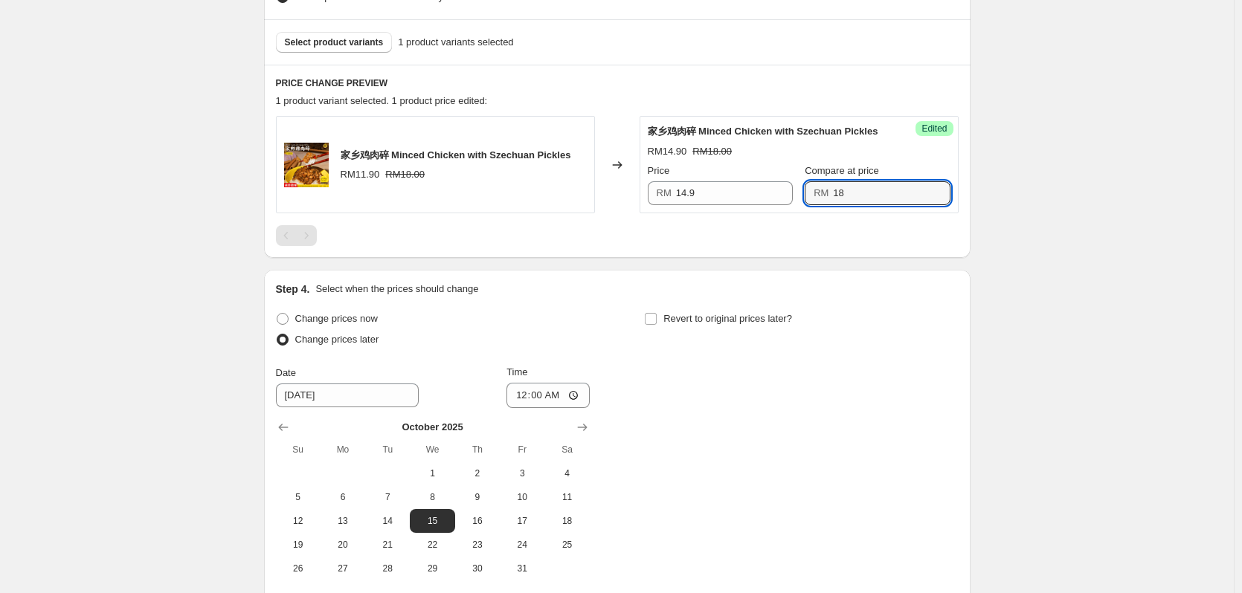
drag, startPoint x: 860, startPoint y: 191, endPoint x: 803, endPoint y: 192, distance: 56.5
click at [805, 192] on div "RM 18" at bounding box center [877, 193] width 145 height 24
type input "14.9"
click at [1153, 184] on div "New Arrival | [DATE] | Minced Chicken. This page is ready New Arrival | [DATE] …" at bounding box center [617, 110] width 1234 height 1263
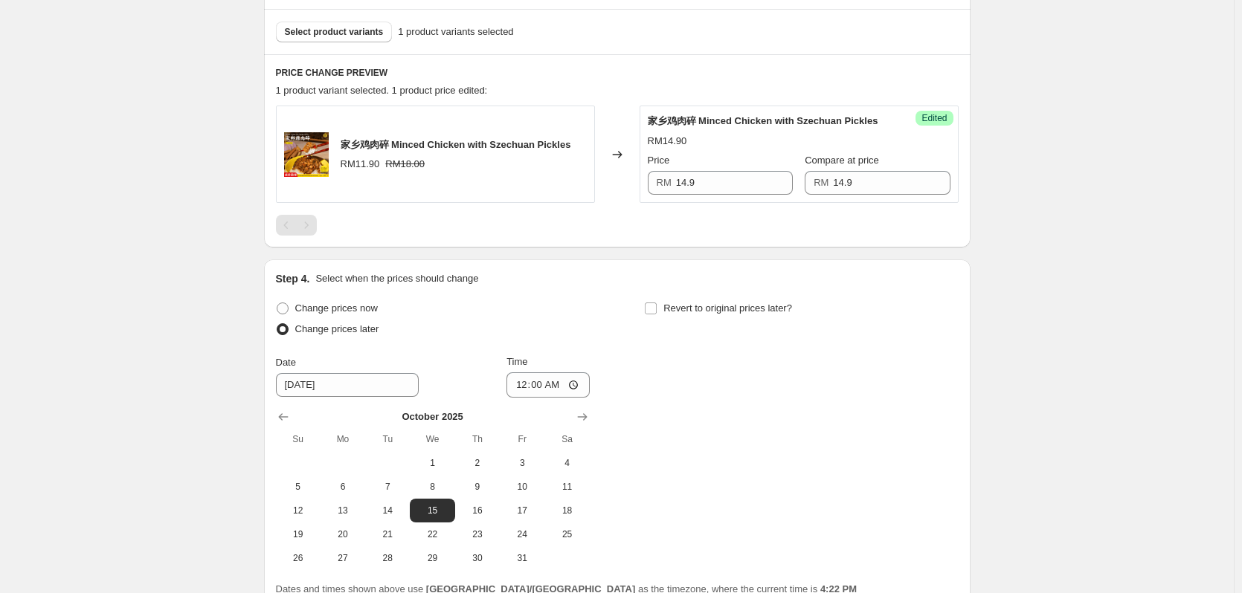
scroll to position [670, 0]
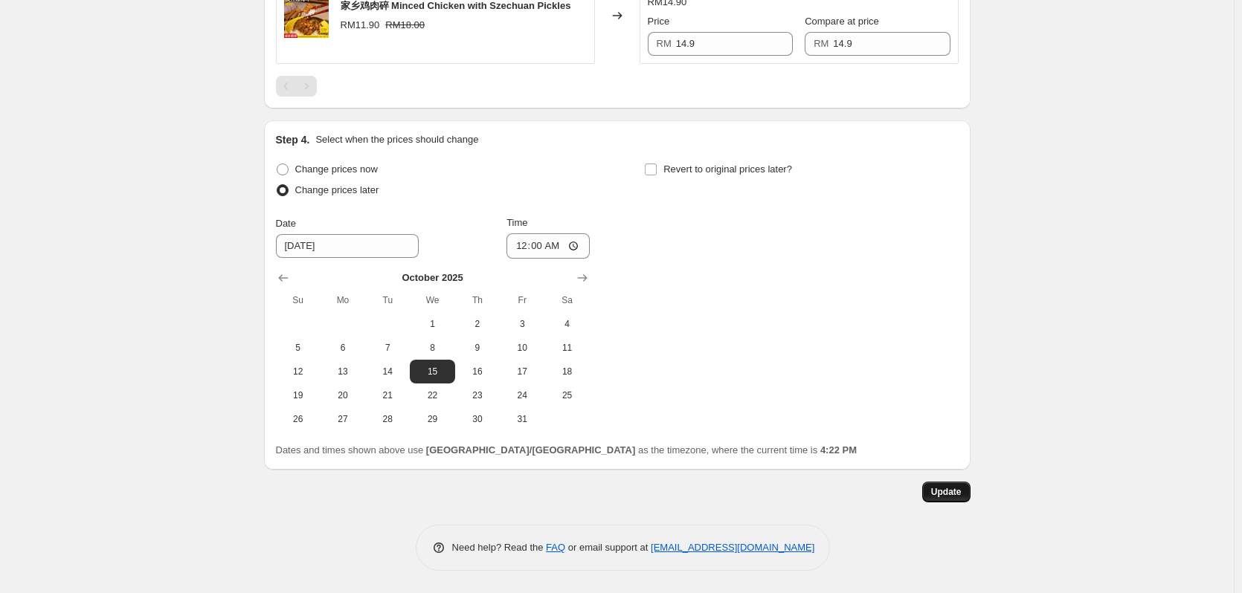
click at [961, 492] on span "Update" at bounding box center [946, 492] width 30 height 12
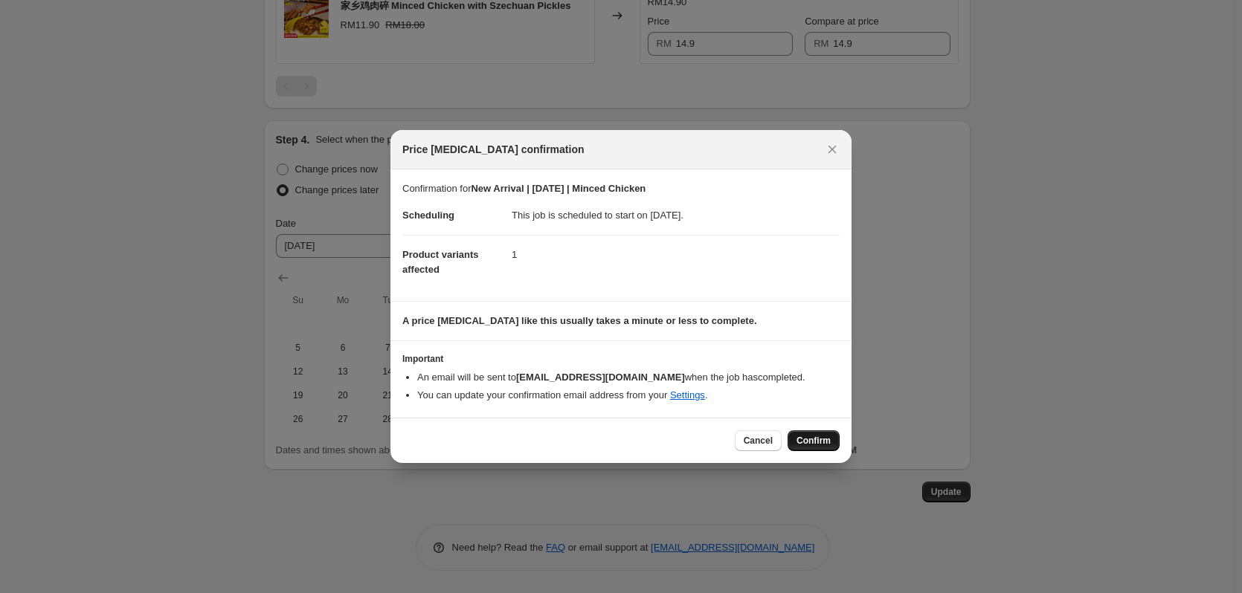
click at [818, 435] on span "Confirm" at bounding box center [813, 441] width 34 height 12
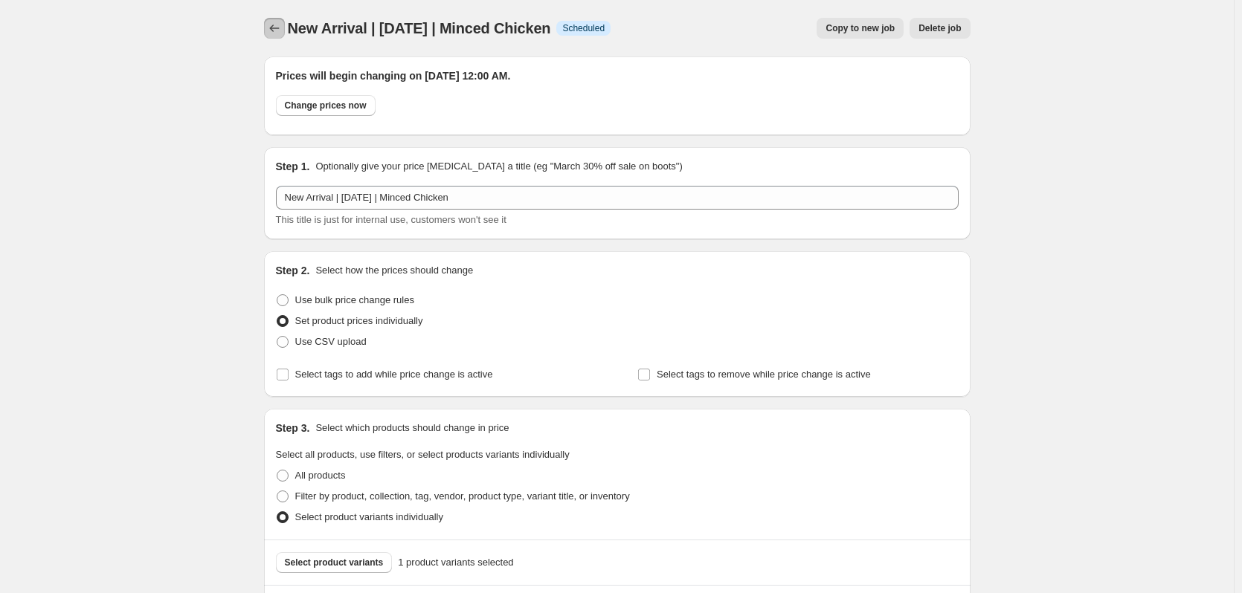
click at [280, 26] on icon "Price change jobs" at bounding box center [274, 28] width 15 height 15
